Goal: Task Accomplishment & Management: Complete application form

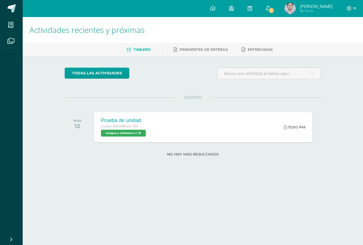
click at [263, 5] on link "3" at bounding box center [268, 8] width 18 height 17
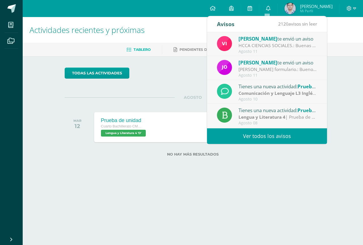
click at [296, 71] on div "[PERSON_NAME] formulario.: Buenos días jóvenes les comparto el siguiente link p…" at bounding box center [278, 69] width 79 height 7
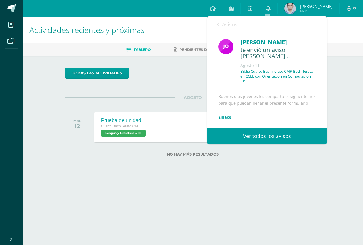
click at [308, 73] on p "Biblia Cuarto Bachillerato CMP Bachillerato en CCLL con Orientación en Computac…" at bounding box center [278, 76] width 75 height 14
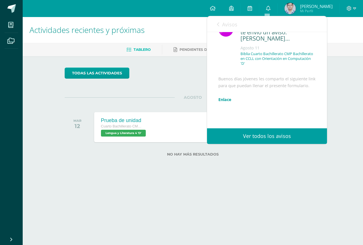
scroll to position [25, 0]
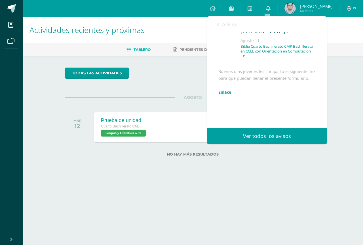
click at [327, 71] on div "[PERSON_NAME] te envió un aviso: [PERSON_NAME] formulario. [DATE] [DEMOGRAPHIC_…" at bounding box center [267, 80] width 120 height 96
click at [221, 109] on div "Buenos días jóvenes les comparto el siguiente link para que puedan llenar el pr…" at bounding box center [267, 106] width 97 height 76
click at [223, 95] on link "Enlace" at bounding box center [225, 91] width 13 height 5
click at [187, 93] on div "todas las Actividades No tienes actividades Échale un vistazo a los demás perío…" at bounding box center [193, 115] width 280 height 118
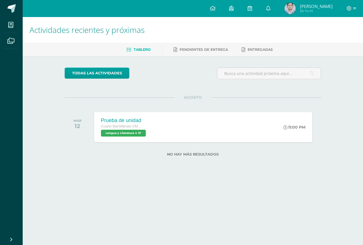
click at [192, 81] on div "todas las Actividades" at bounding box center [192, 76] width 261 height 16
